Goal: Transaction & Acquisition: Purchase product/service

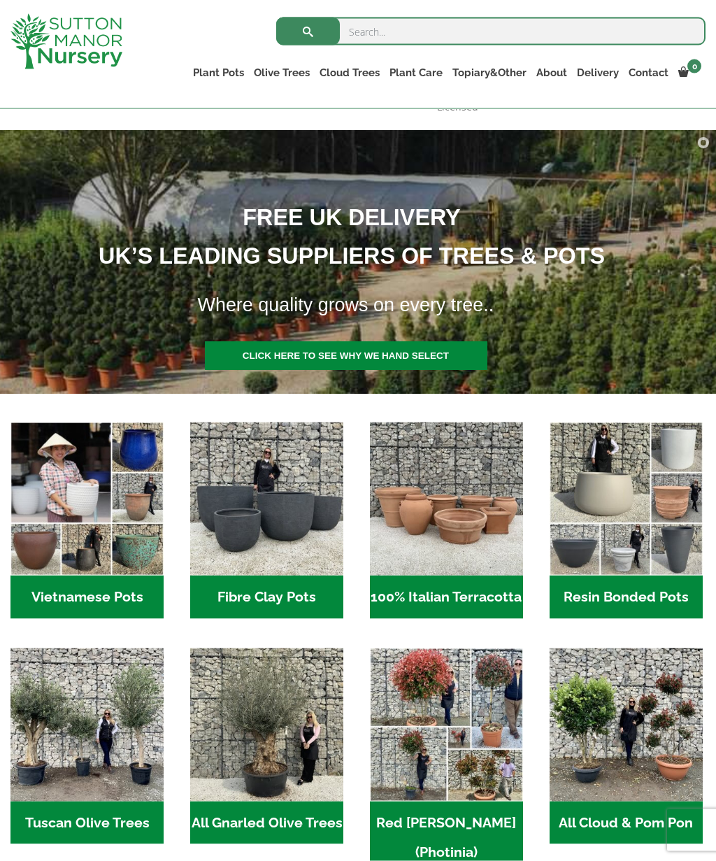
scroll to position [136, 0]
click at [57, 583] on h2 "Vietnamese Pots (55)" at bounding box center [86, 596] width 153 height 43
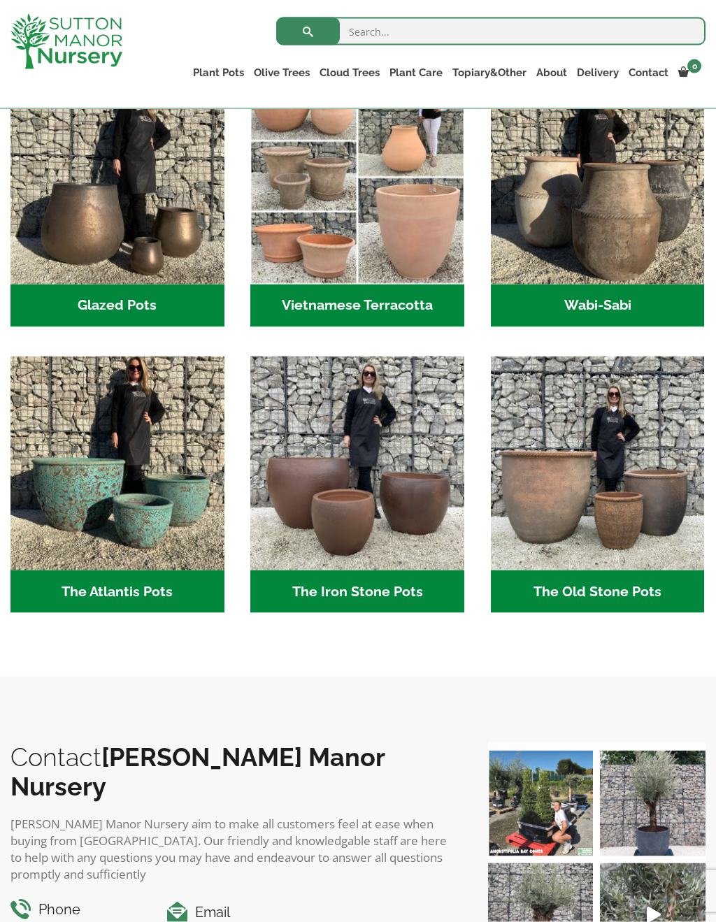
scroll to position [468, 0]
click at [30, 570] on img "Visit product category The Atlantis Pots" at bounding box center [117, 463] width 214 height 214
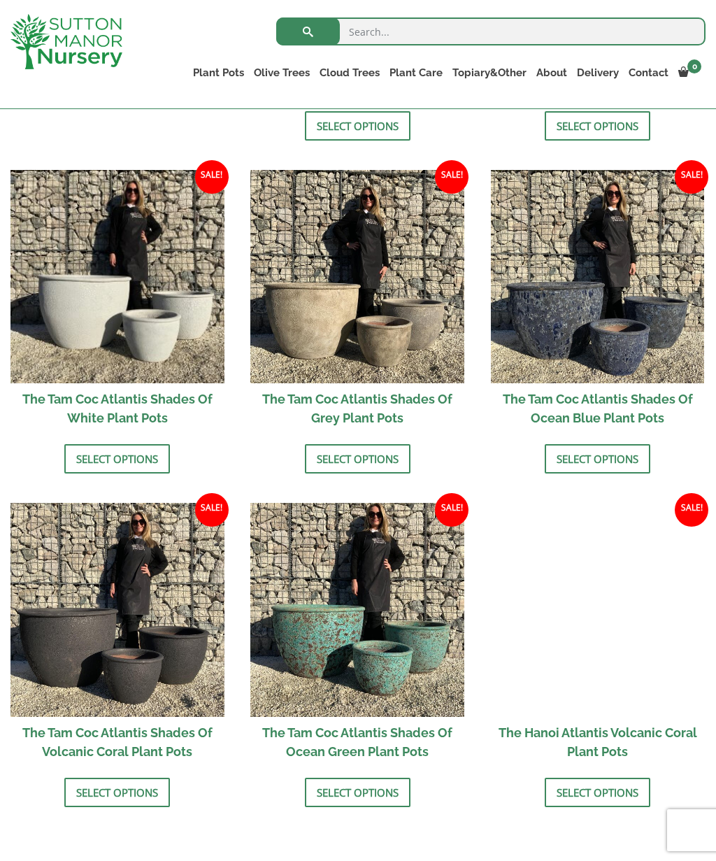
scroll to position [758, 0]
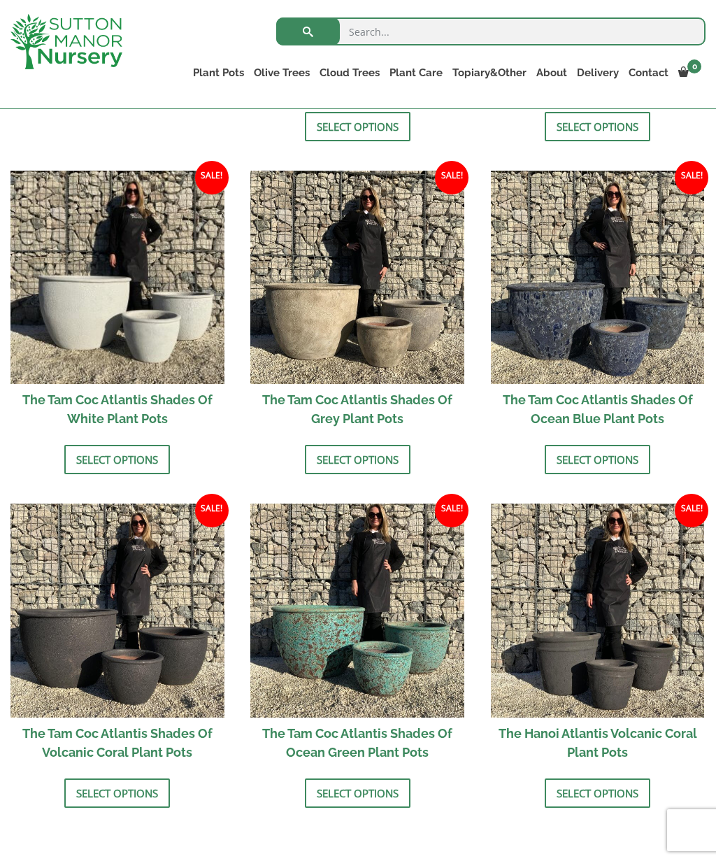
click at [630, 461] on link "Select options" at bounding box center [598, 459] width 106 height 29
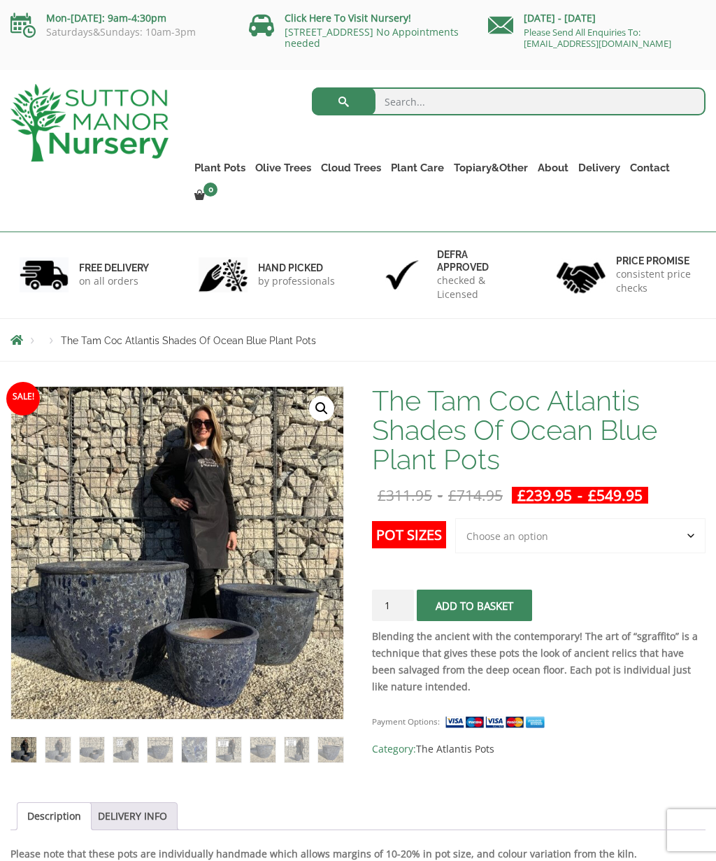
click at [657, 518] on select "Choose an option 3rd to Largest Pot In The Picture 2nd to Largest Pot In The Pi…" at bounding box center [580, 535] width 250 height 35
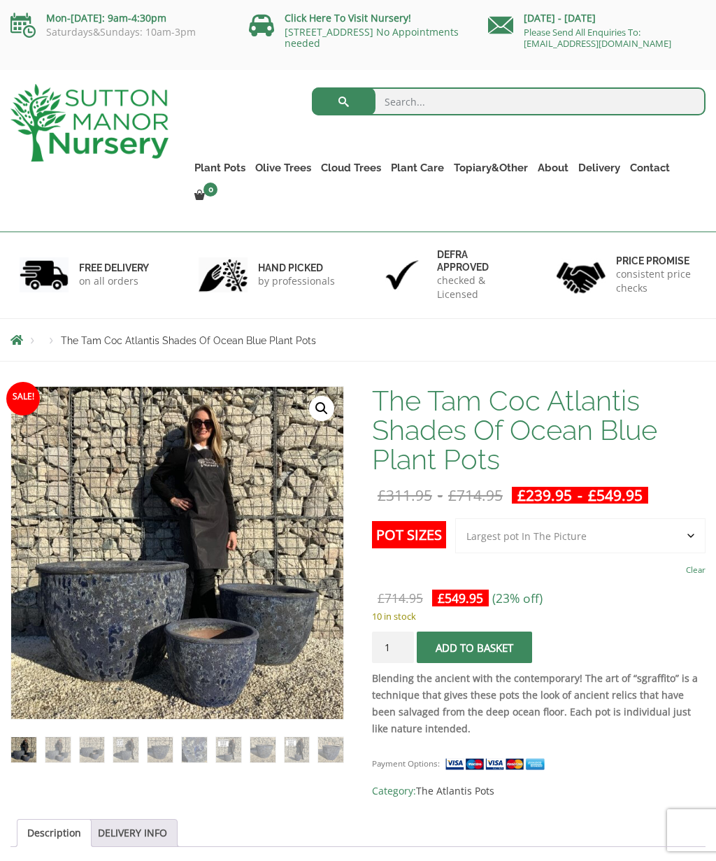
click at [688, 518] on select "Choose an option 3rd to Largest Pot In The Picture 2nd to Largest Pot In The Pi…" at bounding box center [580, 535] width 250 height 35
select select "2nd to Largest Pot In The Picture"
